Goal: Find specific page/section: Find specific page/section

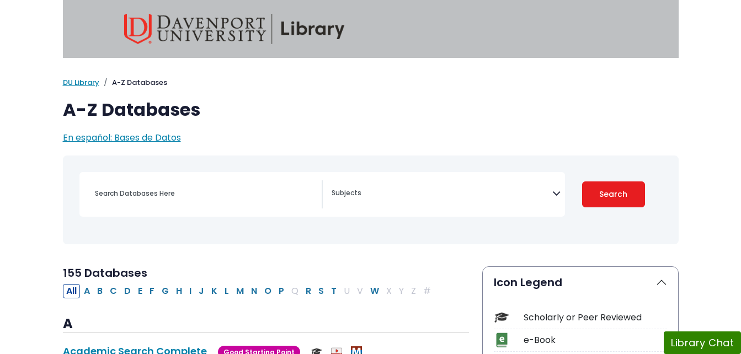
select select "Database Subject Filter"
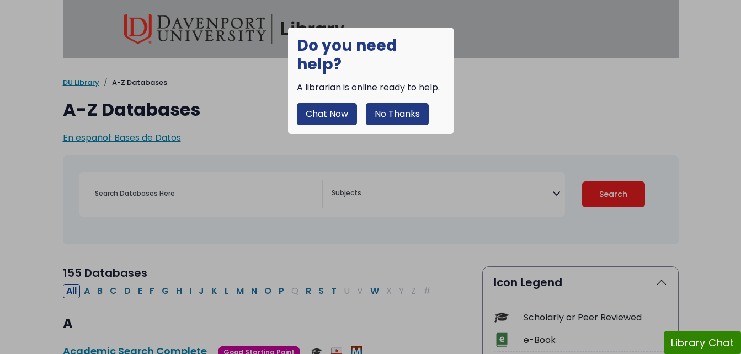
click at [387, 103] on button "No Thanks" at bounding box center [397, 114] width 63 height 22
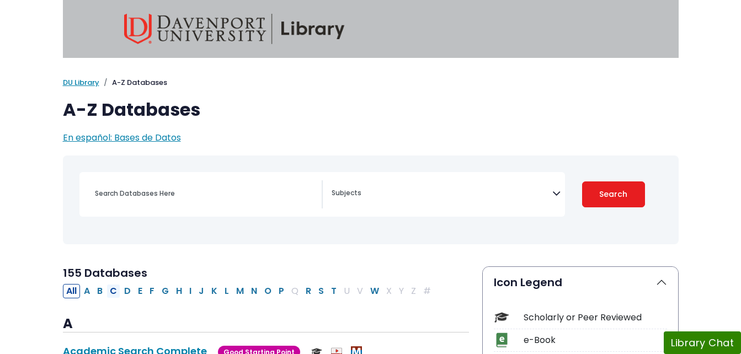
click at [115, 293] on button "C" at bounding box center [114, 291] width 14 height 14
select select "Database Subject Filter"
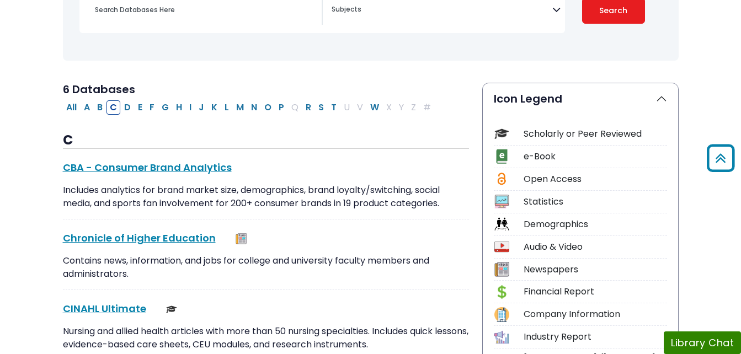
scroll to position [184, 0]
click at [99, 309] on link "CINAHL Ultimate This link opens in a new window" at bounding box center [104, 308] width 83 height 14
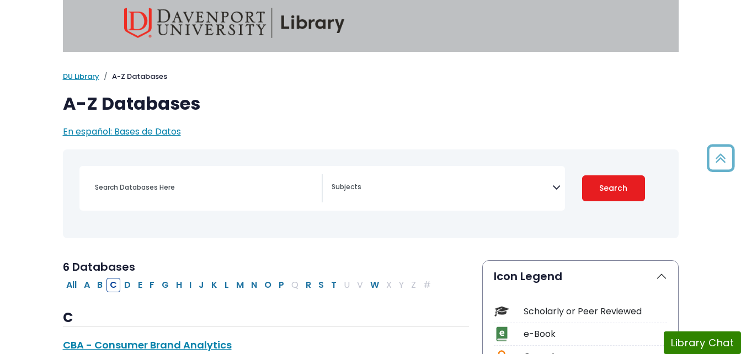
scroll to position [0, 0]
